Goal: Task Accomplishment & Management: Use online tool/utility

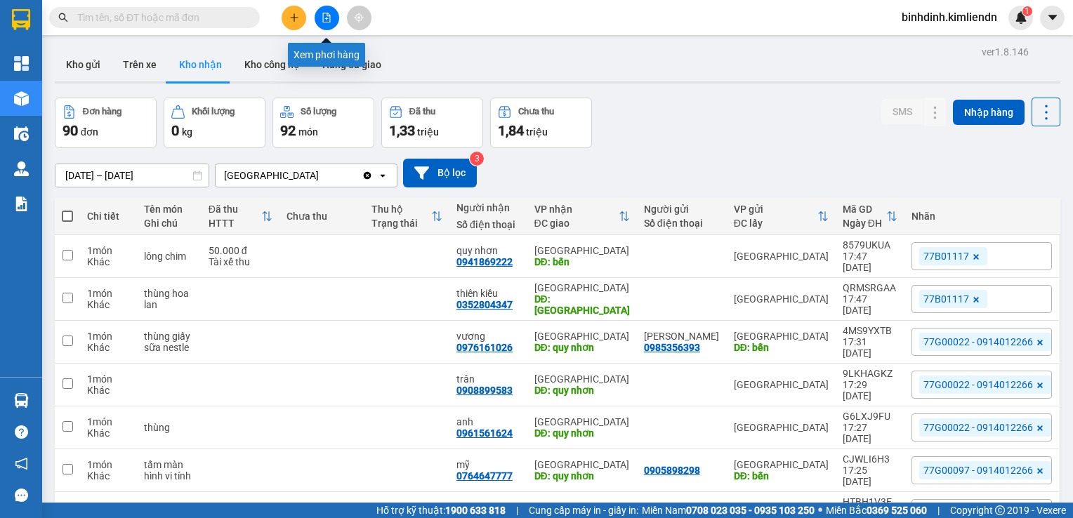
click at [326, 26] on button at bounding box center [327, 18] width 25 height 25
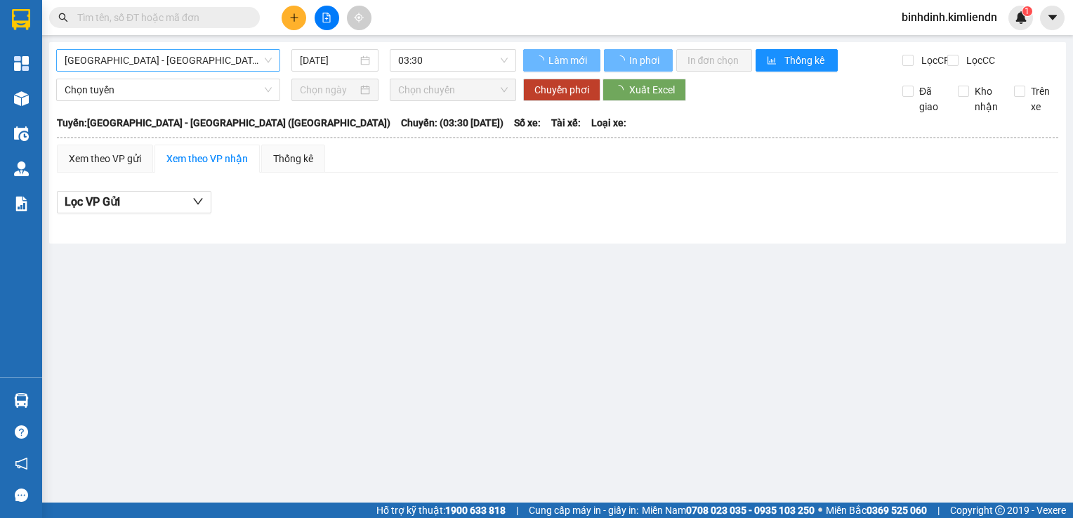
click at [240, 55] on span "[GEOGRAPHIC_DATA] - [GEOGRAPHIC_DATA] ([GEOGRAPHIC_DATA])" at bounding box center [168, 60] width 207 height 21
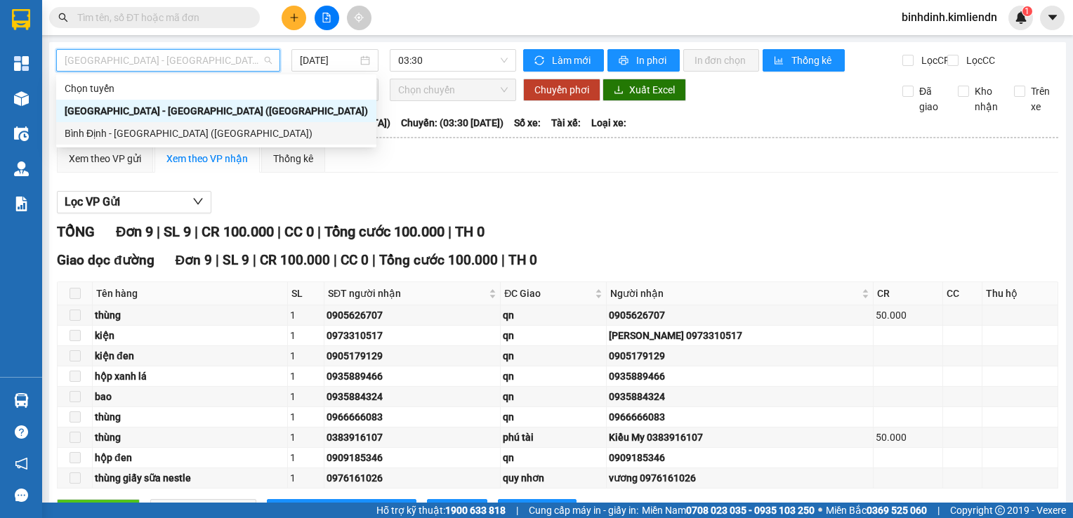
click at [183, 141] on div "Bình Định - [GEOGRAPHIC_DATA] ([GEOGRAPHIC_DATA])" at bounding box center [216, 133] width 320 height 22
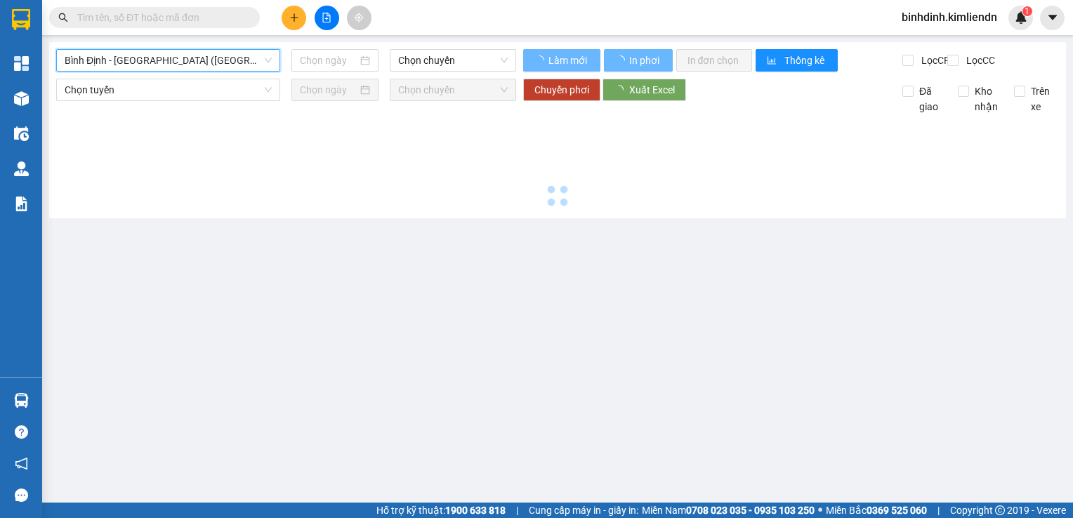
type input "[DATE]"
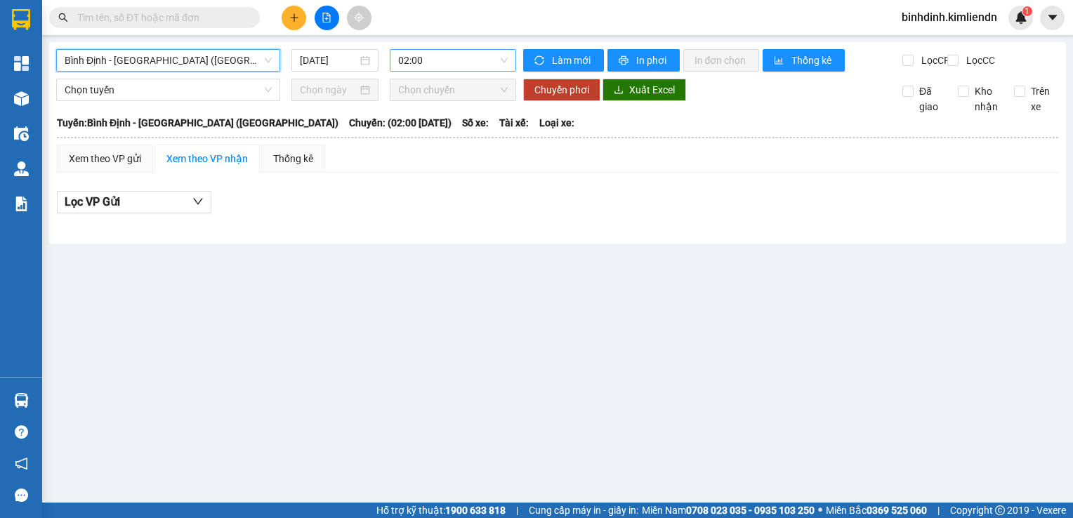
click at [416, 60] on span "02:00" at bounding box center [453, 60] width 110 height 21
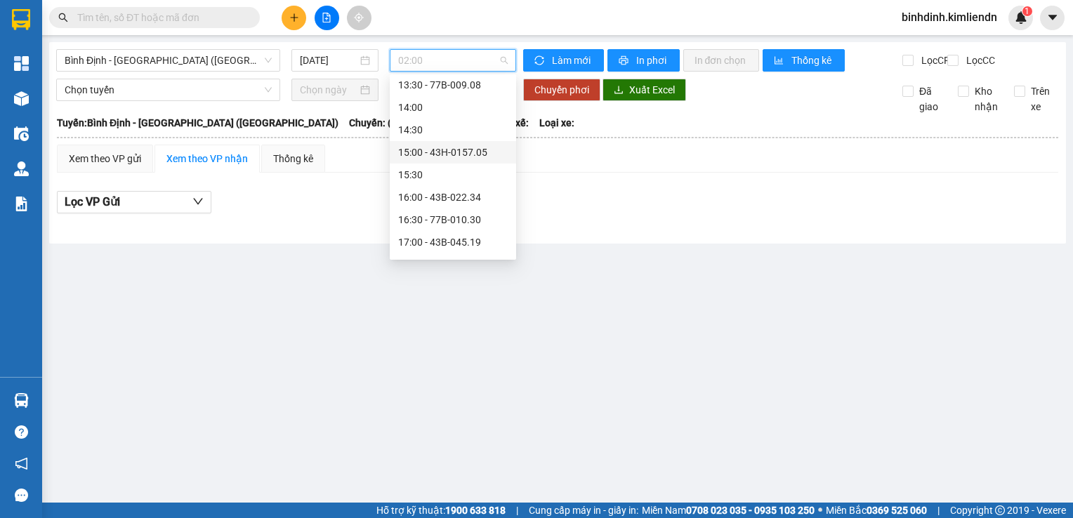
scroll to position [495, 0]
drag, startPoint x: 458, startPoint y: 183, endPoint x: 458, endPoint y: 201, distance: 17.6
click at [426, 205] on div "17:00 - 43B-045.19" at bounding box center [453, 200] width 110 height 15
